Goal: Information Seeking & Learning: Learn about a topic

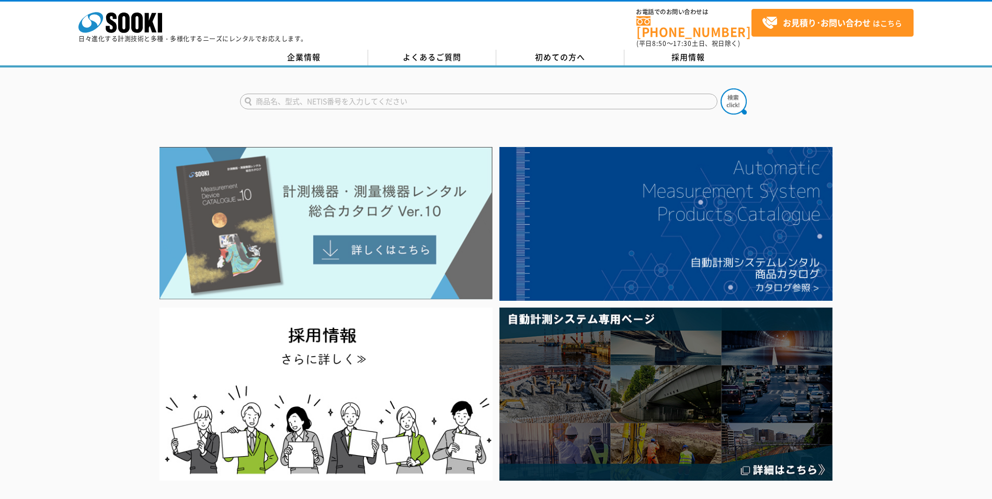
click at [384, 242] on img at bounding box center [325, 223] width 333 height 153
